Goal: Task Accomplishment & Management: Use online tool/utility

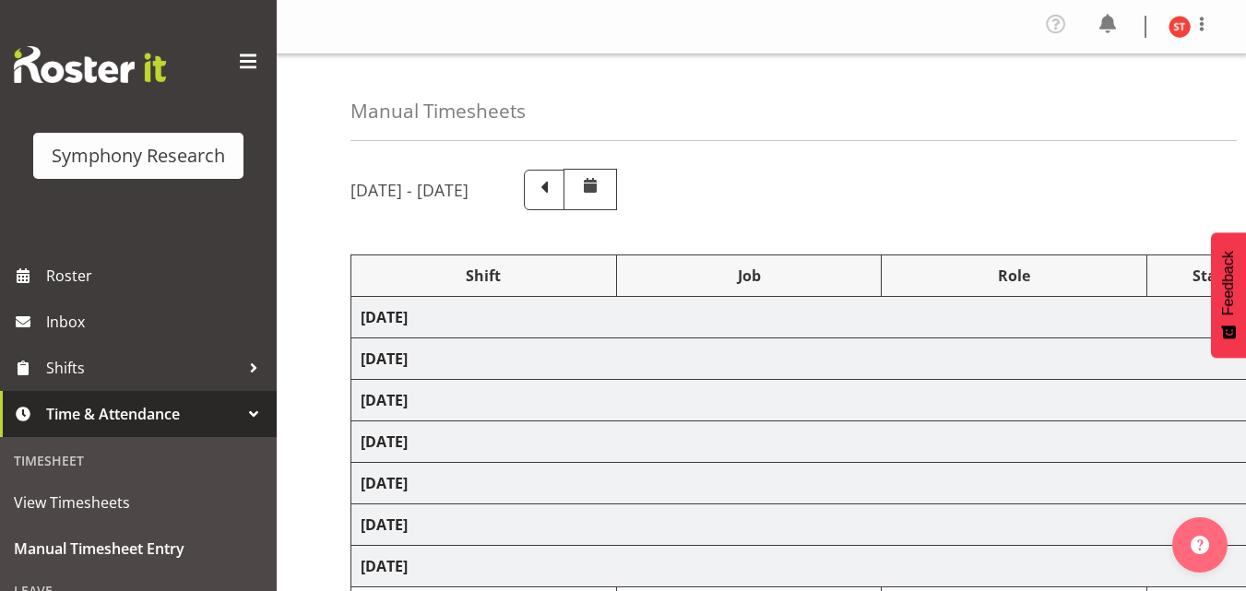
select select "41604"
select select "10527"
select select "47"
select select "41604"
select select "10527"
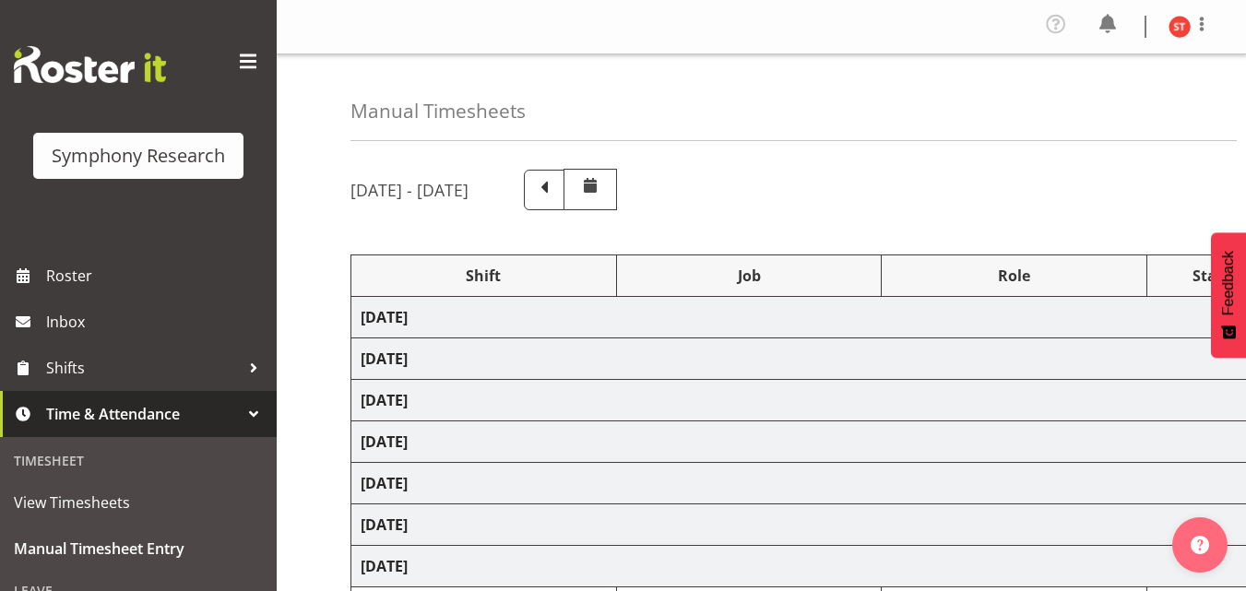
select select "47"
select select "41604"
select select "10527"
select select "47"
select select "41604"
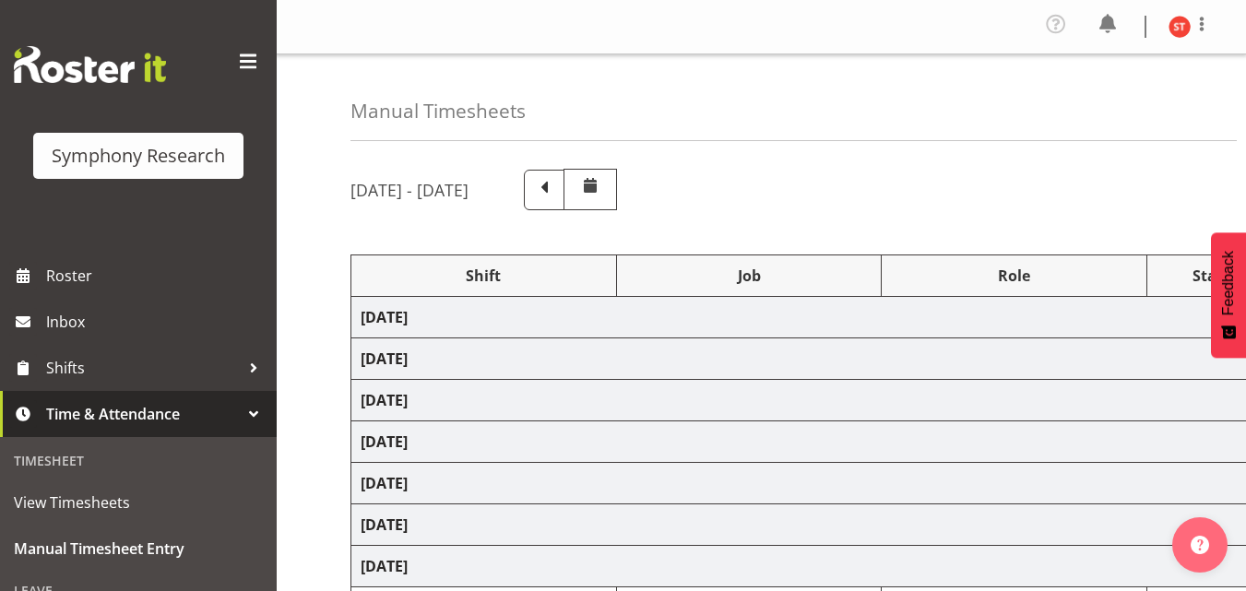
select select "10527"
select select "47"
select select "41319"
select select "10527"
select select "47"
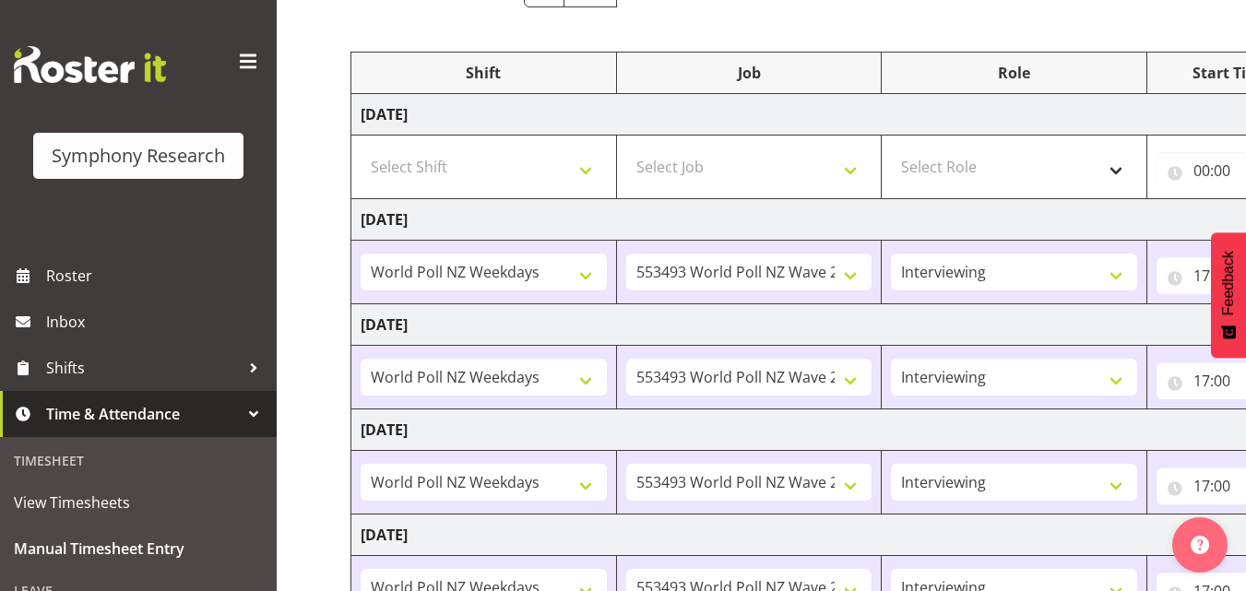
scroll to position [559, 0]
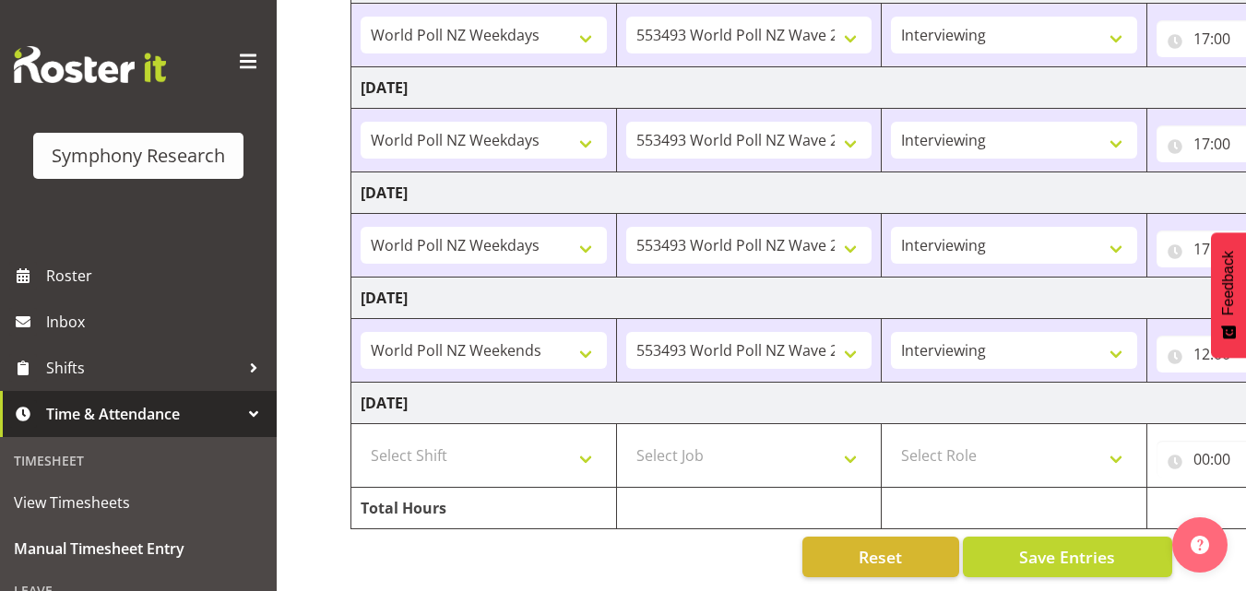
click at [741, 549] on div "Reset Save Entries" at bounding box center [762, 557] width 822 height 41
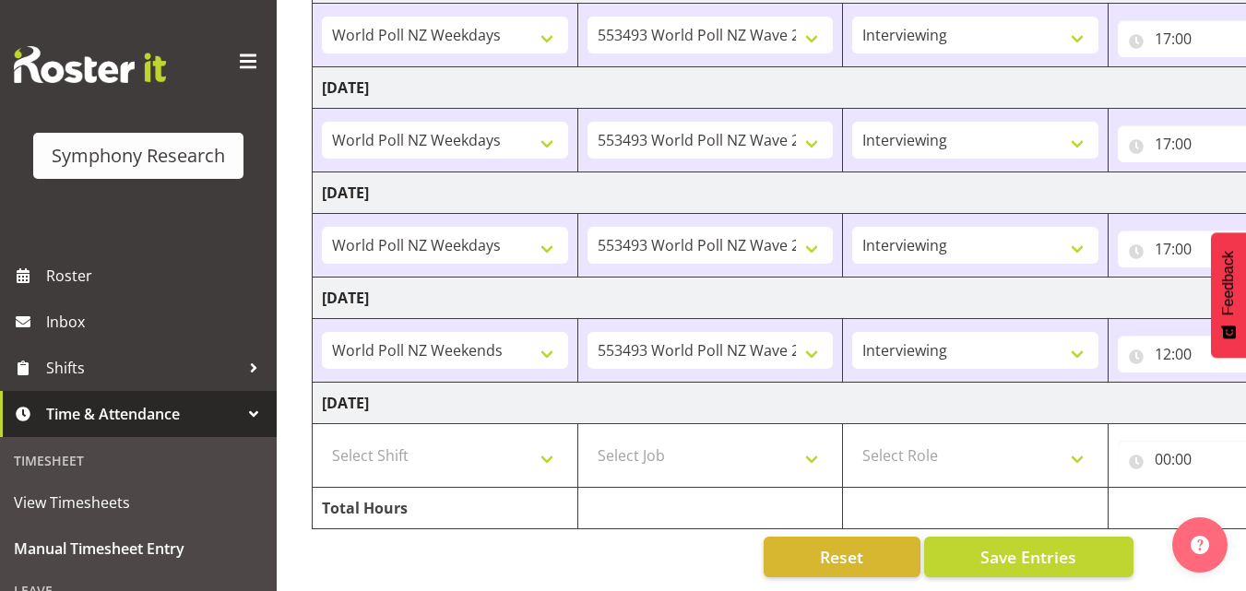
scroll to position [0, 0]
